Goal: Navigation & Orientation: Find specific page/section

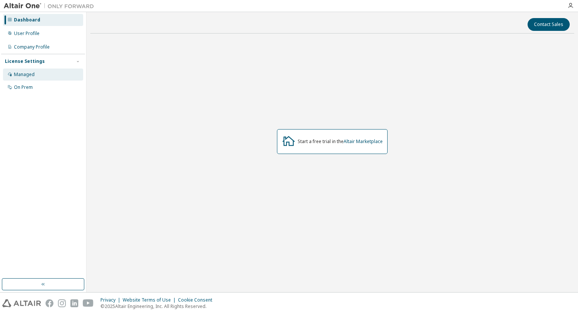
click at [35, 74] on div "Managed" at bounding box center [43, 74] width 80 height 12
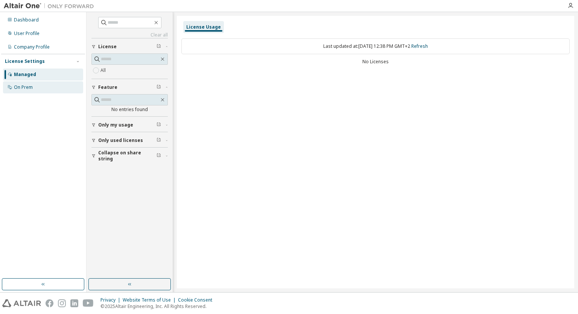
click at [29, 88] on div "On Prem" at bounding box center [23, 87] width 19 height 6
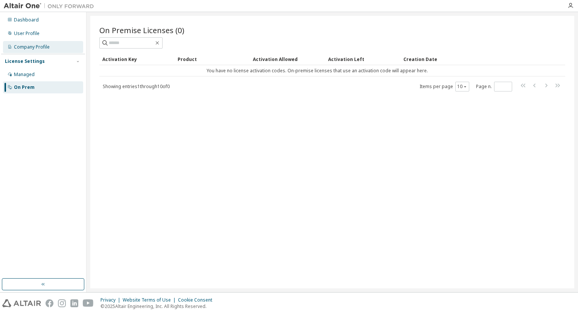
click at [29, 45] on div "Company Profile" at bounding box center [32, 47] width 36 height 6
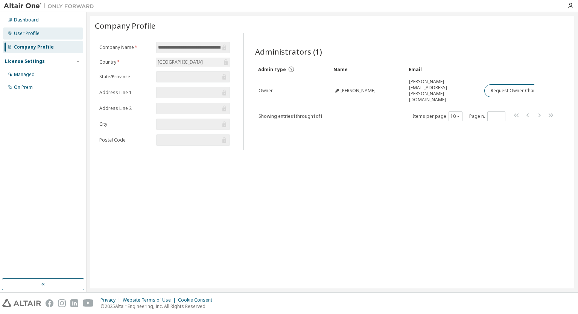
click at [33, 38] on div "User Profile" at bounding box center [43, 33] width 80 height 12
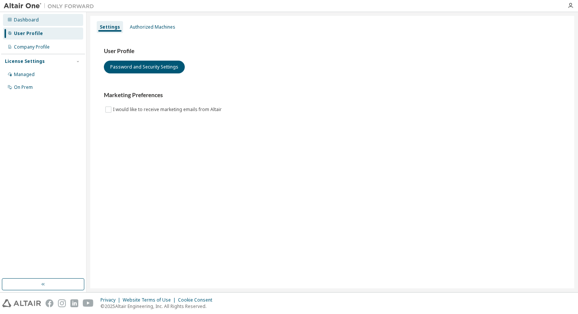
click at [36, 25] on div "Dashboard" at bounding box center [43, 20] width 80 height 12
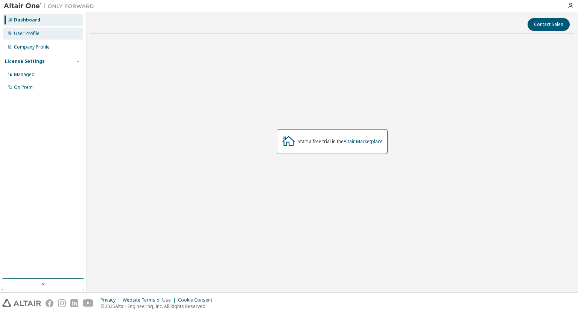
click at [30, 37] on div "User Profile" at bounding box center [43, 33] width 80 height 12
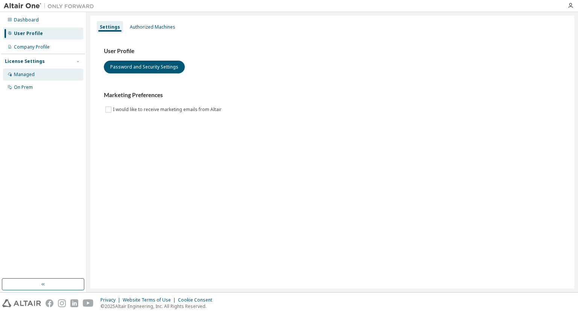
click at [23, 76] on div "Managed" at bounding box center [24, 74] width 21 height 6
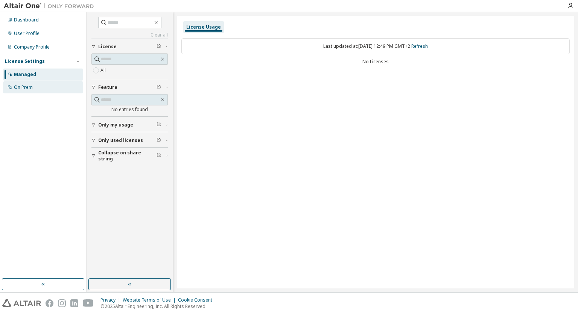
click at [33, 86] on div "On Prem" at bounding box center [43, 87] width 80 height 12
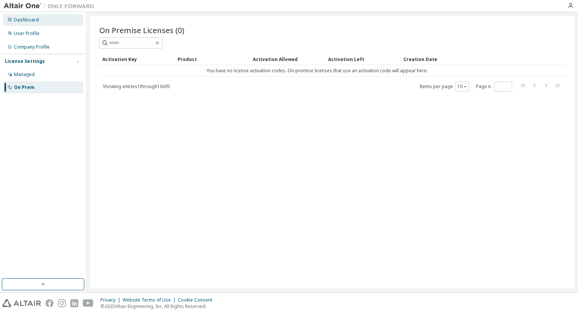
click at [42, 21] on div "Dashboard" at bounding box center [43, 20] width 80 height 12
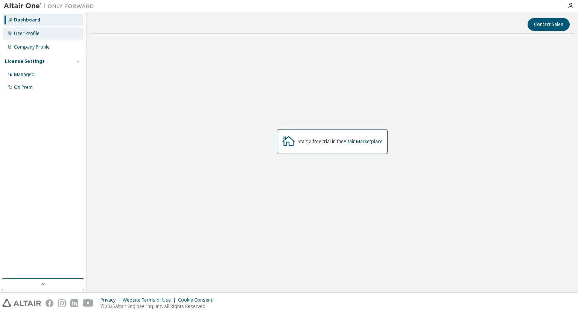
click at [35, 33] on div "User Profile" at bounding box center [27, 33] width 26 height 6
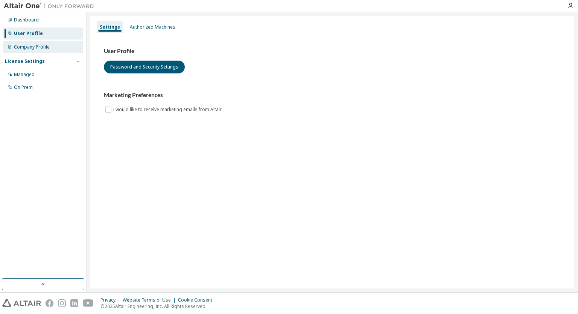
click at [33, 44] on div "Company Profile" at bounding box center [43, 47] width 80 height 12
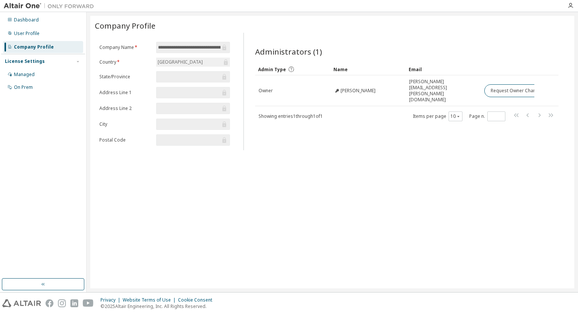
click at [35, 67] on div "License Settings Managed On Prem" at bounding box center [43, 74] width 84 height 40
click at [34, 73] on div "Managed" at bounding box center [43, 74] width 80 height 12
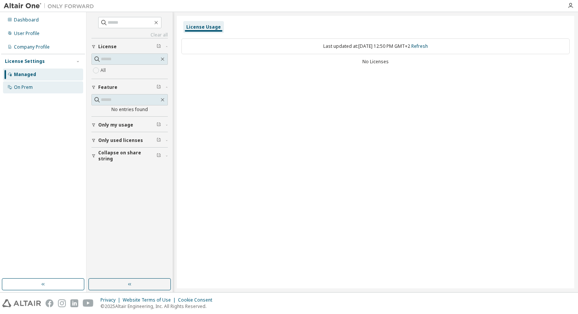
click at [24, 84] on div "On Prem" at bounding box center [23, 87] width 19 height 6
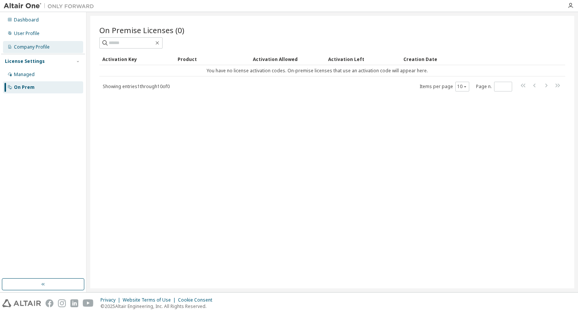
click at [32, 47] on div "Company Profile" at bounding box center [32, 47] width 36 height 6
